Goal: Task Accomplishment & Management: Manage account settings

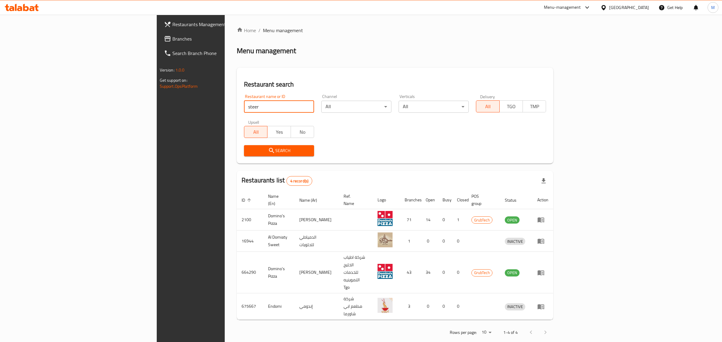
click button "Search" at bounding box center [279, 150] width 70 height 11
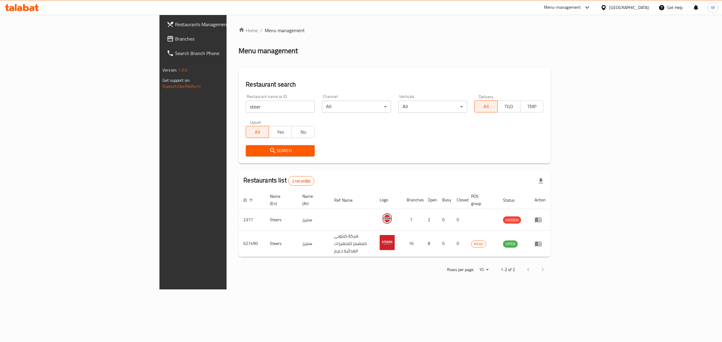
click at [246, 109] on input "steer" at bounding box center [280, 107] width 69 height 12
click button "Search" at bounding box center [280, 150] width 69 height 11
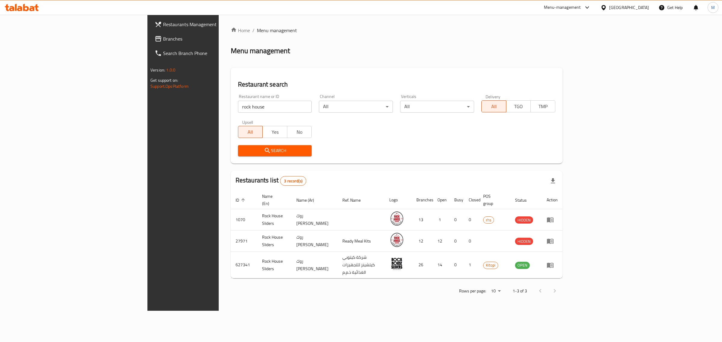
click at [238, 101] on input "rock house" at bounding box center [275, 107] width 74 height 12
type input "folds"
click button "Search" at bounding box center [275, 150] width 74 height 11
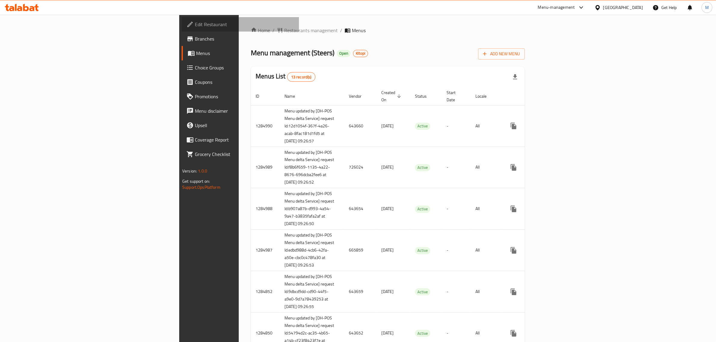
click at [195, 28] on span "Edit Restaurant" at bounding box center [244, 24] width 99 height 7
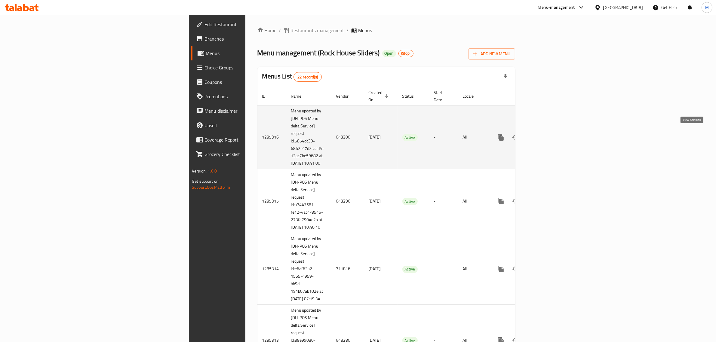
click at [548, 134] on icon "enhanced table" at bounding box center [544, 137] width 7 height 7
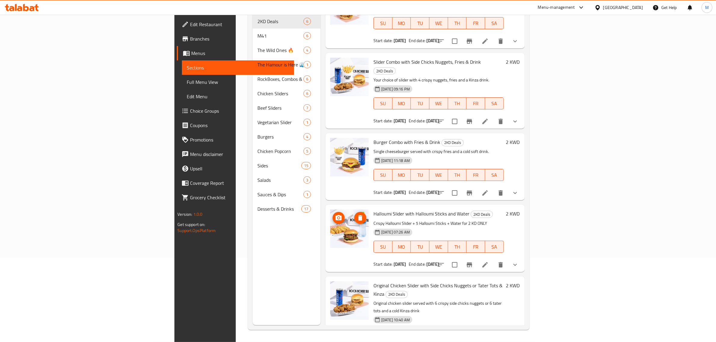
scroll to position [27, 0]
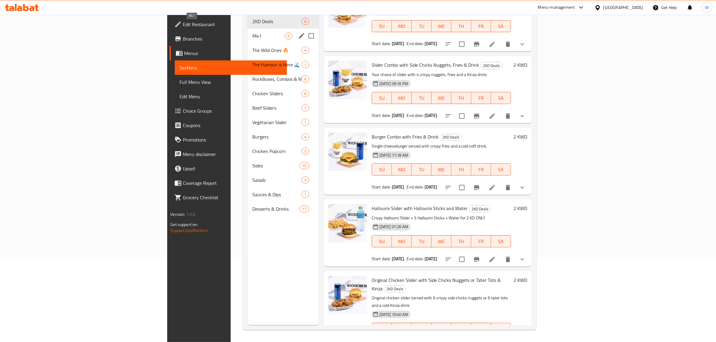
click at [252, 32] on span "M41" at bounding box center [268, 35] width 32 height 7
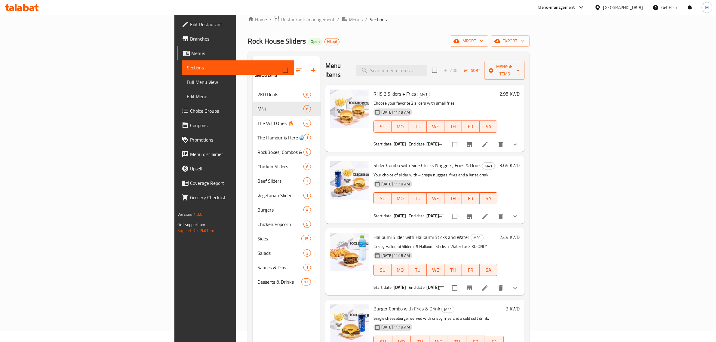
scroll to position [9, 0]
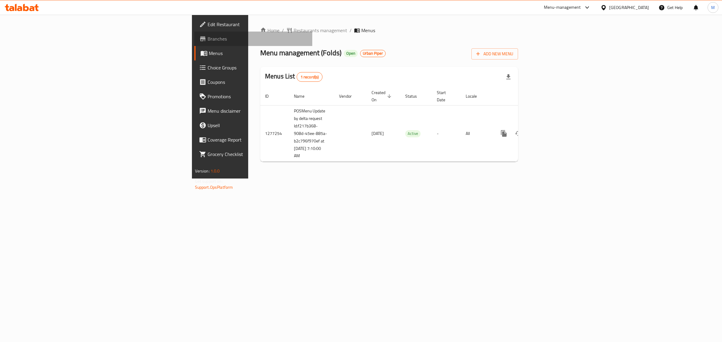
click at [208, 38] on span "Branches" at bounding box center [258, 38] width 100 height 7
click at [208, 40] on span "Branches" at bounding box center [258, 38] width 100 height 7
